Goal: Task Accomplishment & Management: Complete application form

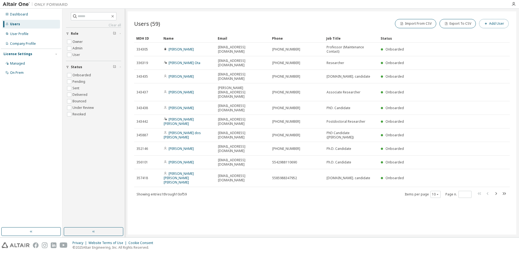
click at [490, 23] on button "Add User" at bounding box center [494, 23] width 30 height 9
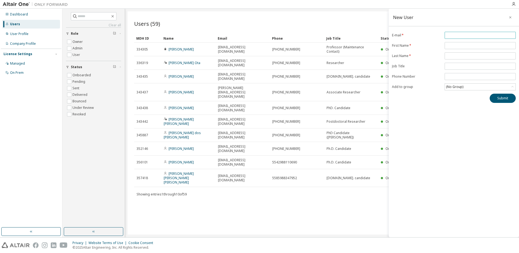
click at [453, 32] on span at bounding box center [479, 35] width 71 height 7
click at [452, 37] on input "email" at bounding box center [480, 35] width 68 height 4
type input "**********"
click at [455, 45] on input "text" at bounding box center [480, 45] width 68 height 4
type input "********"
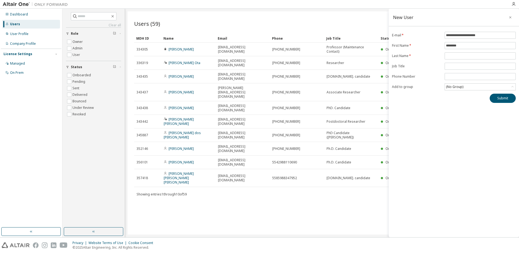
click at [469, 52] on form "**********" at bounding box center [454, 61] width 124 height 59
click at [467, 54] on input "text" at bounding box center [480, 56] width 68 height 4
type input "*****"
click at [425, 68] on form "**********" at bounding box center [454, 61] width 124 height 59
click at [454, 87] on div "(No Group)" at bounding box center [454, 87] width 19 height 6
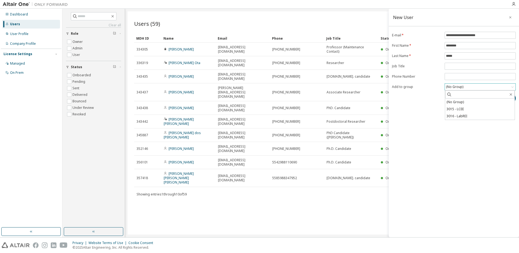
click at [454, 87] on div "(No Group)" at bounding box center [454, 87] width 19 height 6
click at [451, 67] on input "text" at bounding box center [480, 66] width 68 height 4
type input "**********"
click at [506, 99] on button "Submit" at bounding box center [502, 98] width 26 height 9
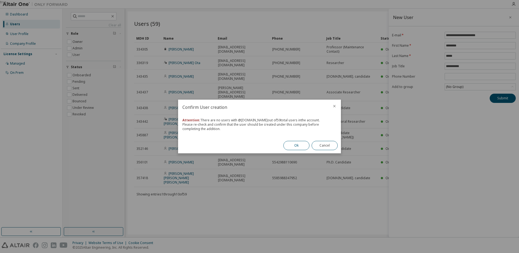
click at [301, 145] on button "Ok" at bounding box center [296, 145] width 26 height 9
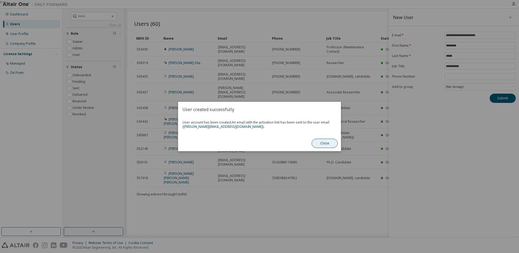
click at [327, 140] on button "Close" at bounding box center [324, 143] width 26 height 9
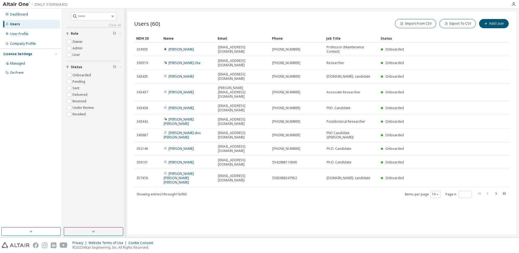
click at [497, 190] on icon "button" at bounding box center [495, 193] width 7 height 7
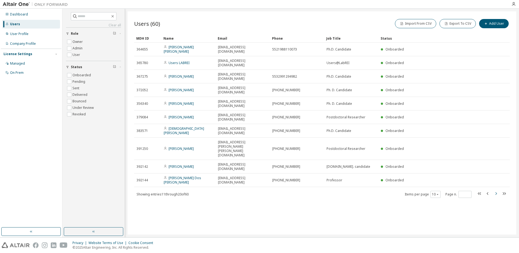
click at [497, 190] on icon "button" at bounding box center [495, 193] width 7 height 7
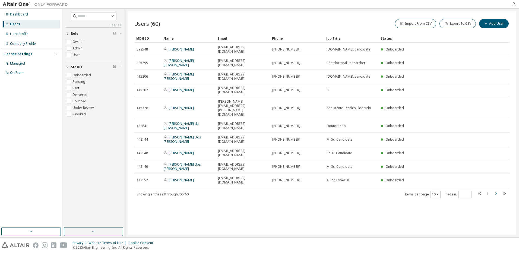
click at [495, 190] on icon "button" at bounding box center [495, 193] width 7 height 7
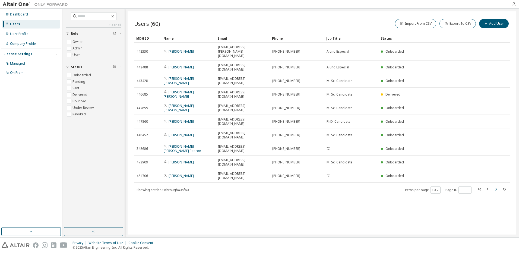
click at [495, 186] on icon "button" at bounding box center [495, 189] width 7 height 7
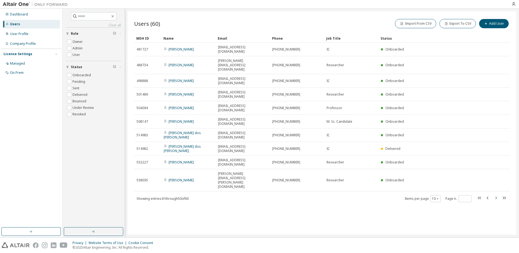
click at [497, 195] on icon "button" at bounding box center [495, 198] width 7 height 7
type input "*"
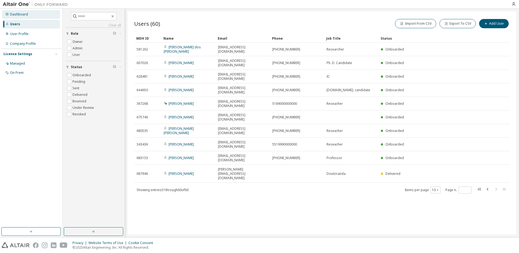
click at [19, 16] on div "Dashboard" at bounding box center [19, 14] width 18 height 4
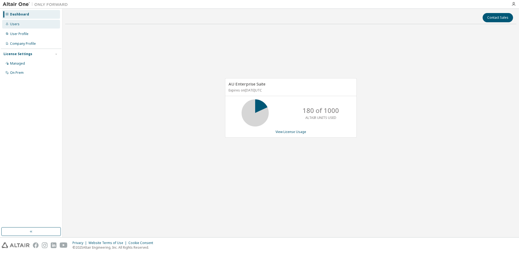
click at [16, 21] on div "Users" at bounding box center [31, 24] width 58 height 9
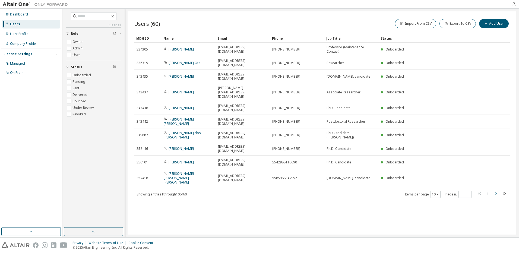
click at [498, 190] on icon "button" at bounding box center [495, 193] width 7 height 7
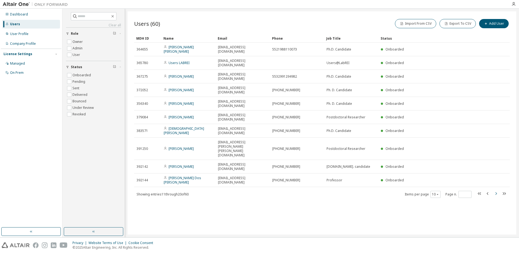
click at [497, 190] on button "button" at bounding box center [495, 194] width 7 height 8
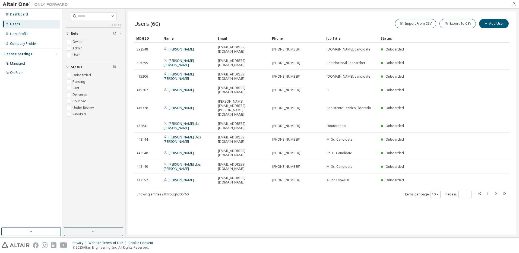
click at [495, 190] on icon "button" at bounding box center [495, 193] width 7 height 7
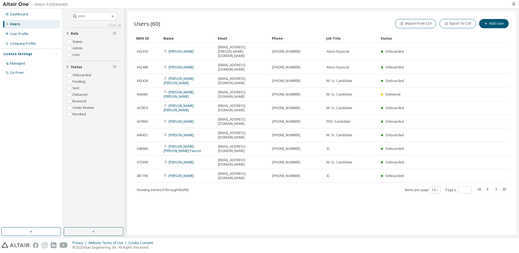
click at [498, 186] on icon "button" at bounding box center [495, 189] width 7 height 7
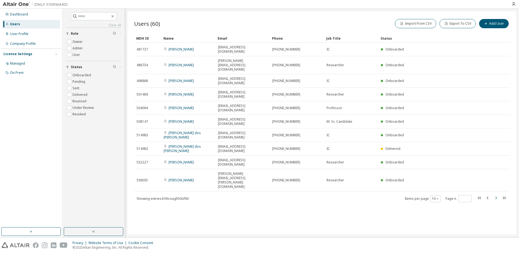
click at [497, 195] on icon "button" at bounding box center [495, 198] width 7 height 7
type input "*"
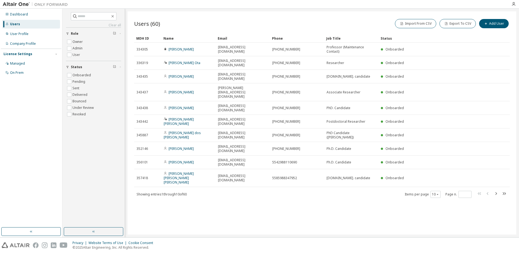
click at [495, 190] on icon "button" at bounding box center [495, 193] width 7 height 7
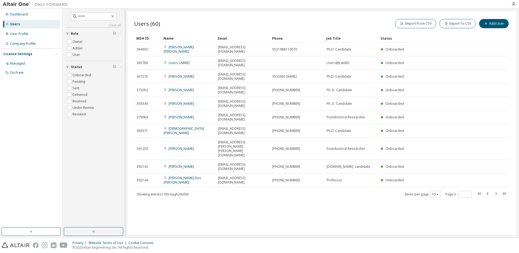
click at [497, 190] on icon "button" at bounding box center [495, 193] width 7 height 7
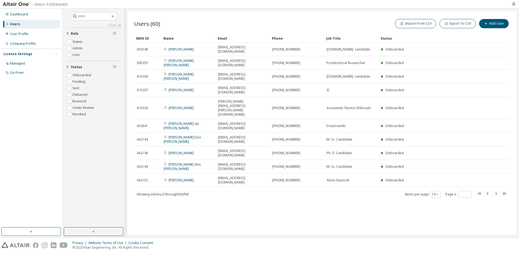
click at [496, 190] on icon "button" at bounding box center [495, 193] width 7 height 7
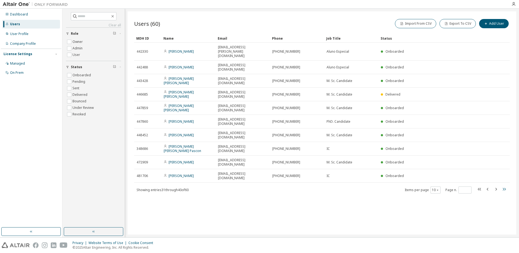
click at [505, 188] on icon "button" at bounding box center [503, 189] width 3 height 3
type input "*"
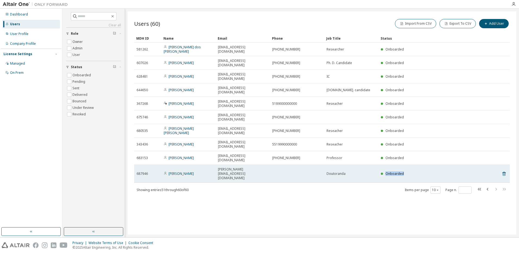
drag, startPoint x: 407, startPoint y: 130, endPoint x: 370, endPoint y: 131, distance: 36.7
click at [370, 165] on tr "687946 Danielle Leite danielle.e@ufpi.edu.br Doutoranda Onboarded" at bounding box center [322, 174] width 376 height 18
click at [357, 158] on div "Users (60) Import From CSV Export To CSV Add User Clear Load Save Save As Field…" at bounding box center [322, 122] width 389 height 223
